Goal: Information Seeking & Learning: Learn about a topic

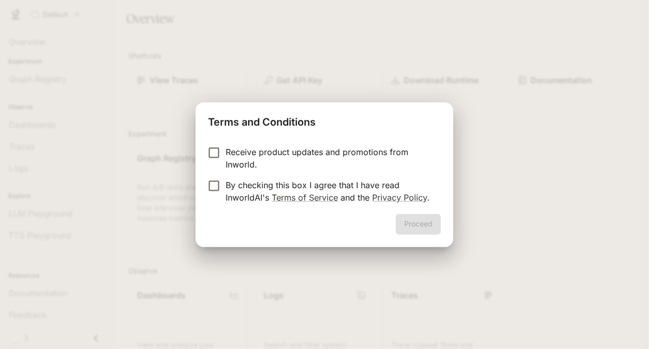
click at [285, 268] on div "Terms and Conditions Receive product updates and promotions from Inworld. By ch…" at bounding box center [324, 174] width 649 height 349
click at [235, 184] on p "By checking this box I agree that I have read InworldAI's Terms of Service and …" at bounding box center [329, 191] width 207 height 25
click at [402, 226] on button "Proceed" at bounding box center [418, 224] width 45 height 21
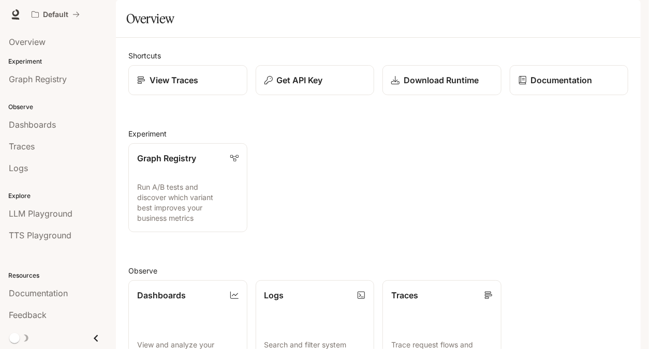
scroll to position [51, 0]
click at [16, 12] on icon at bounding box center [15, 14] width 10 height 10
click at [544, 86] on p "Documentation" at bounding box center [561, 80] width 62 height 12
